Goal: Transaction & Acquisition: Download file/media

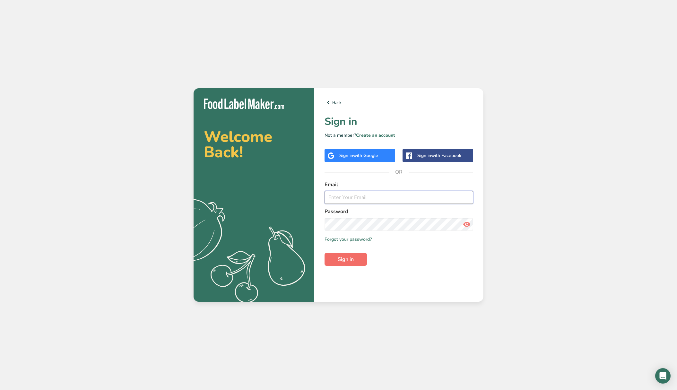
type input "[EMAIL_ADDRESS][DOMAIN_NAME]"
click at [344, 260] on span "Sign in" at bounding box center [346, 259] width 16 height 8
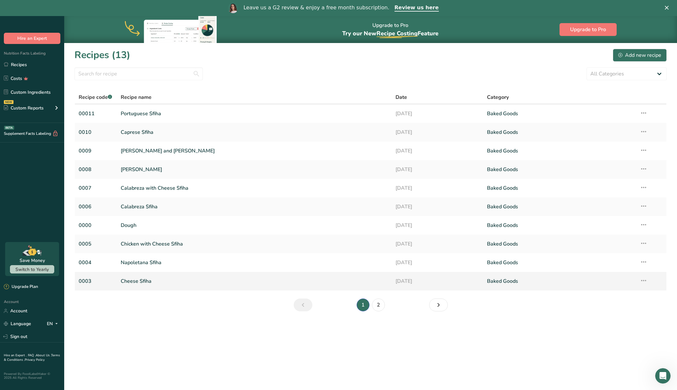
click at [172, 284] on link "Cheese Sfiha" at bounding box center [254, 280] width 267 height 13
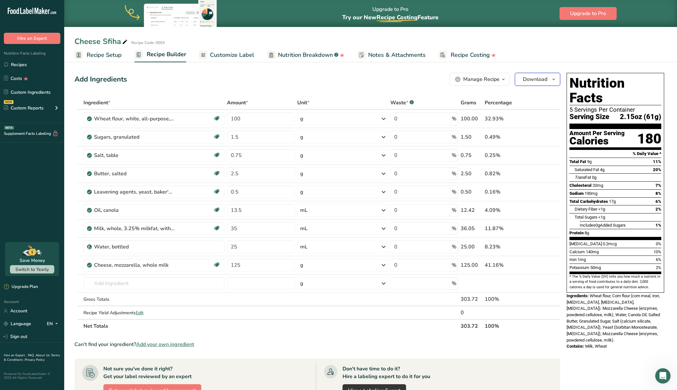
click at [535, 81] on span "Download" at bounding box center [535, 79] width 24 height 8
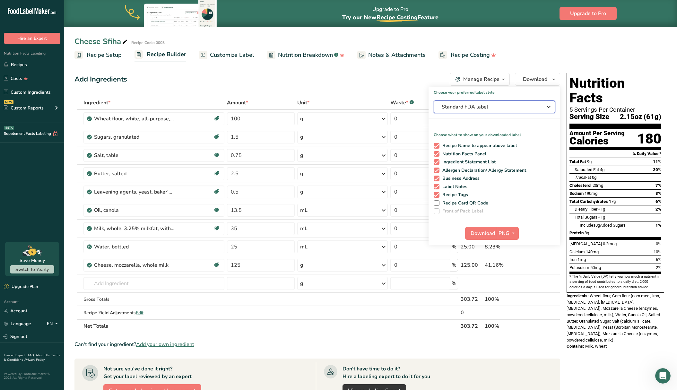
click at [498, 112] on button "Standard FDA label" at bounding box center [494, 106] width 121 height 13
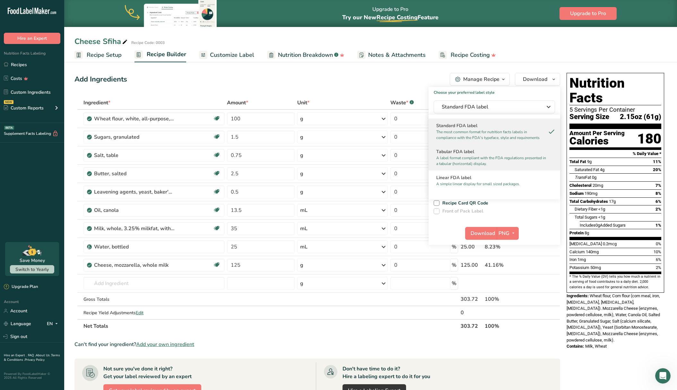
click at [494, 162] on p "A label format compliant with the FDA regulations presented in a tabular (horiz…" at bounding box center [491, 161] width 110 height 12
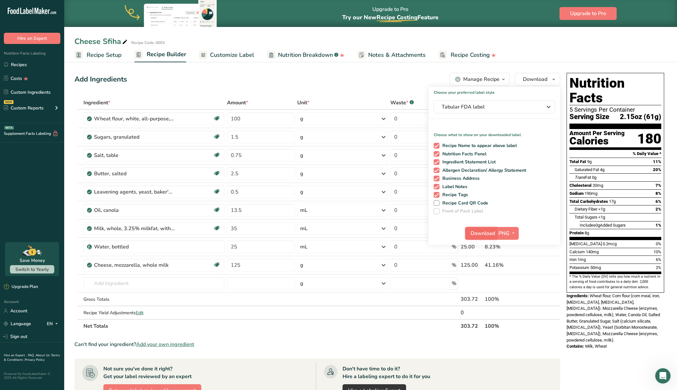
click at [483, 236] on span "Download" at bounding box center [482, 233] width 24 height 8
click at [513, 235] on icon "button" at bounding box center [513, 233] width 5 height 8
click at [489, 106] on span "Tabular FDA label" at bounding box center [490, 107] width 96 height 8
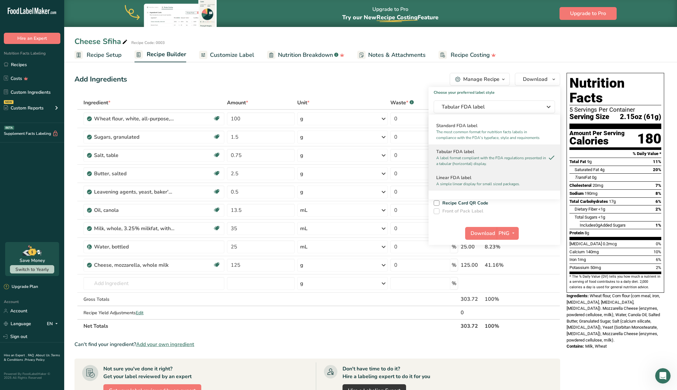
click at [485, 183] on p "A simple linear display for small sized packages." at bounding box center [491, 184] width 110 height 6
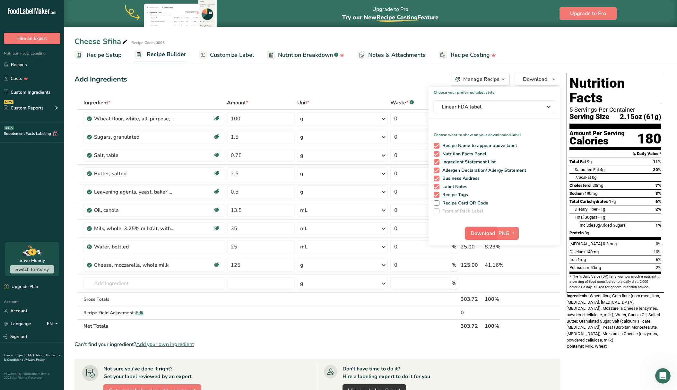
click at [483, 231] on span "Download" at bounding box center [482, 233] width 24 height 8
